Goal: Task Accomplishment & Management: Use online tool/utility

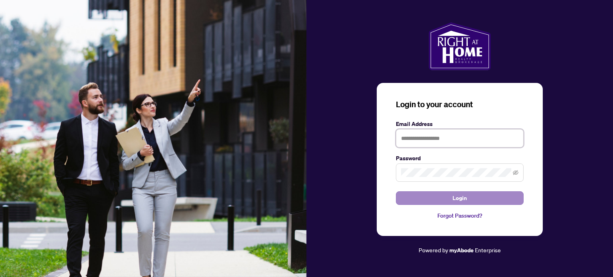
type input "**********"
click at [463, 199] on span "Login" at bounding box center [459, 198] width 14 height 13
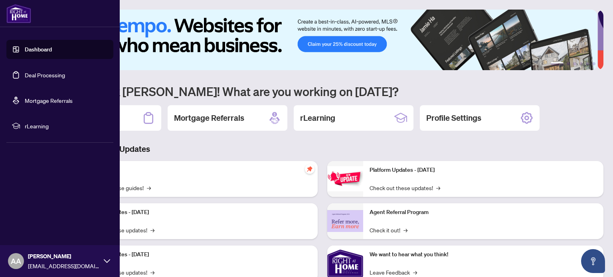
click at [56, 74] on link "Deal Processing" at bounding box center [45, 74] width 40 height 7
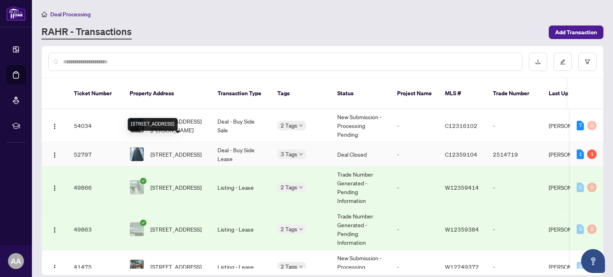
click at [174, 150] on span "[STREET_ADDRESS]" at bounding box center [175, 154] width 51 height 9
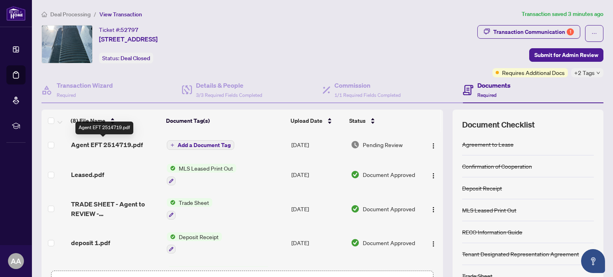
click at [118, 144] on span "Agent EFT 2514719.pdf" at bounding box center [107, 145] width 72 height 10
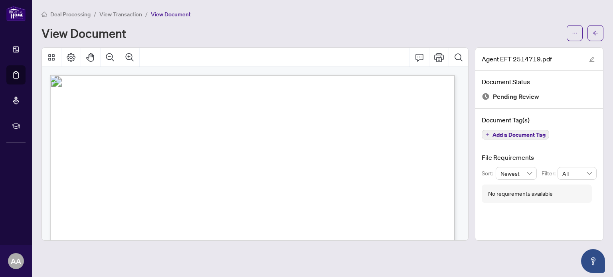
drag, startPoint x: 469, startPoint y: 125, endPoint x: 469, endPoint y: 134, distance: 8.8
click at [469, 134] on div at bounding box center [254, 143] width 433 height 193
